Goal: Navigation & Orientation: Understand site structure

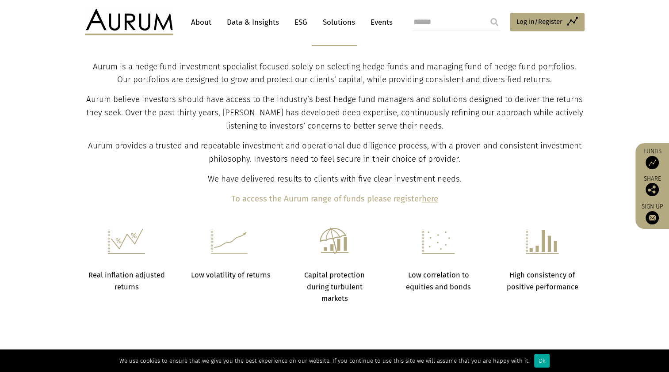
scroll to position [324, 0]
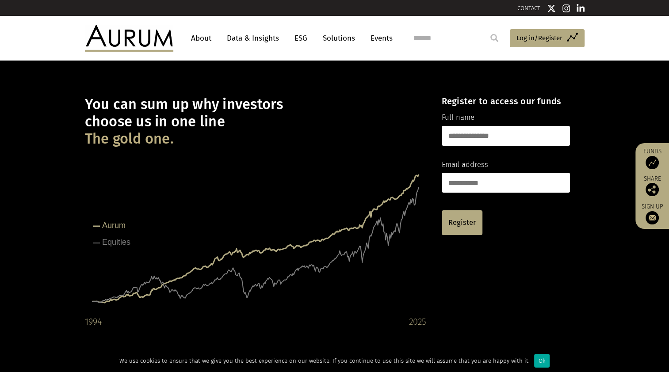
click at [347, 38] on link "Solutions" at bounding box center [338, 38] width 41 height 16
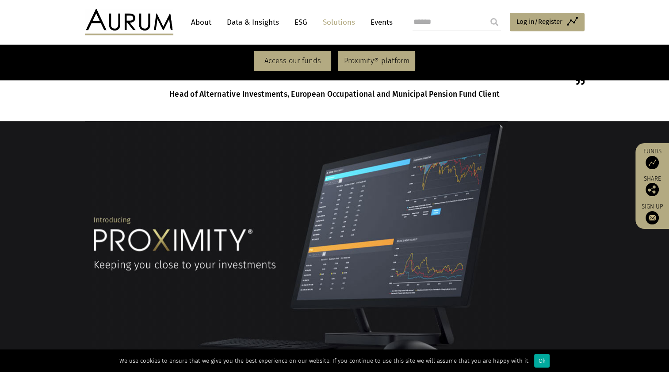
scroll to position [486, 0]
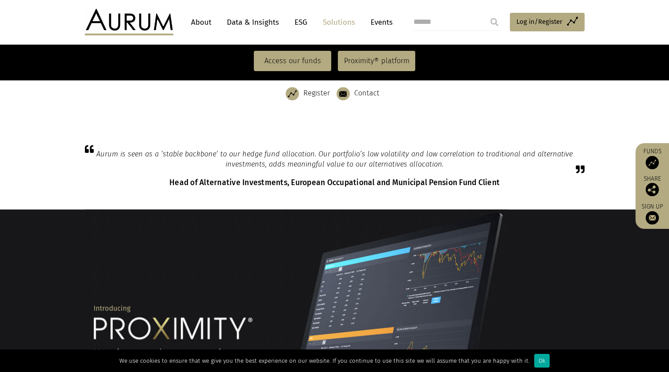
click at [258, 19] on link "Data & Insights" at bounding box center [252, 22] width 61 height 16
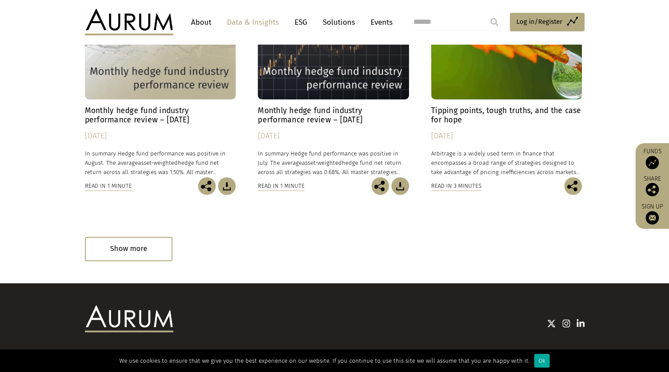
scroll to position [561, 0]
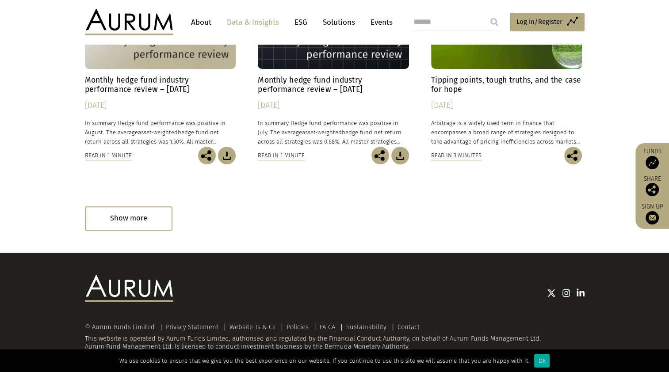
click at [202, 20] on link "About" at bounding box center [201, 22] width 29 height 16
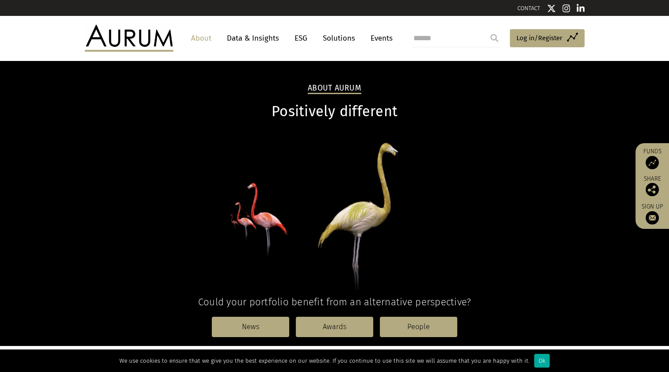
click at [255, 36] on link "Data & Insights" at bounding box center [252, 38] width 61 height 16
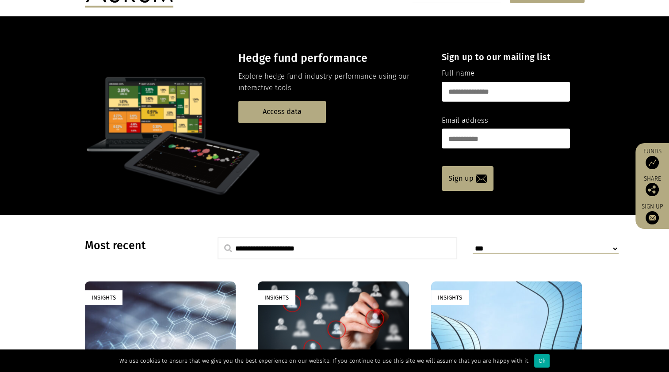
scroll to position [88, 0]
